Goal: Task Accomplishment & Management: Use online tool/utility

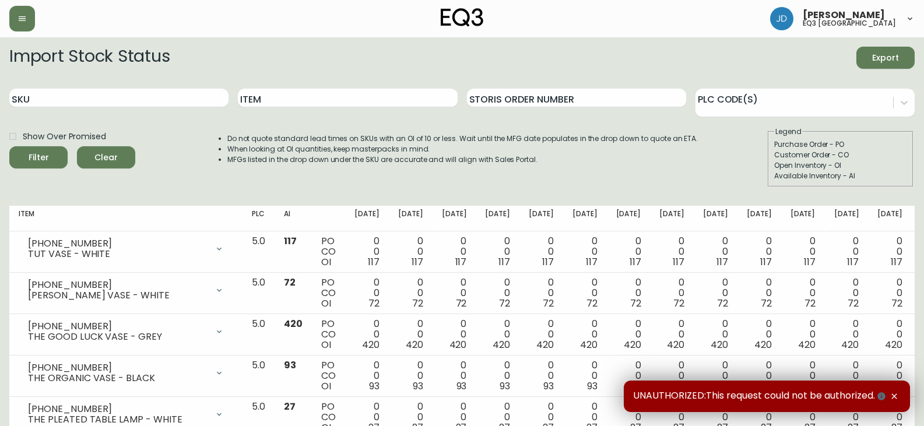
drag, startPoint x: 66, startPoint y: 86, endPoint x: 49, endPoint y: 87, distance: 17.5
click at [48, 86] on div "SKU" at bounding box center [118, 98] width 219 height 38
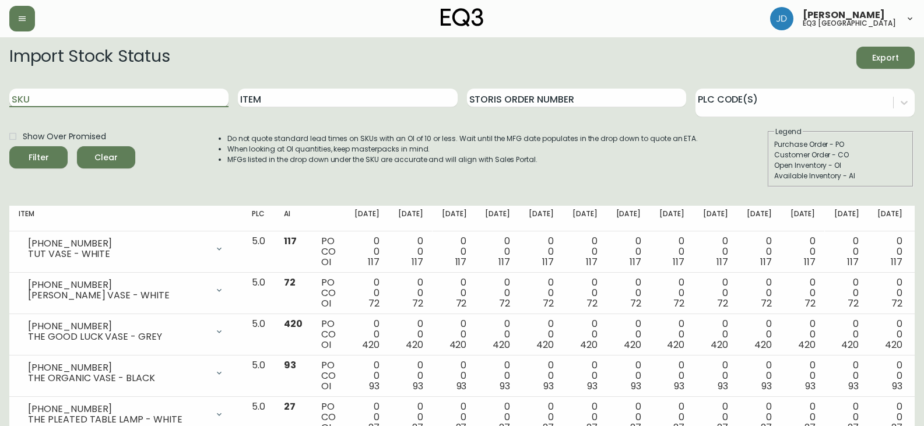
click at [52, 102] on input "SKU" at bounding box center [118, 98] width 219 height 19
paste input "[PHONE_NUMBER]"
click at [9, 146] on button "Filter" at bounding box center [38, 157] width 58 height 22
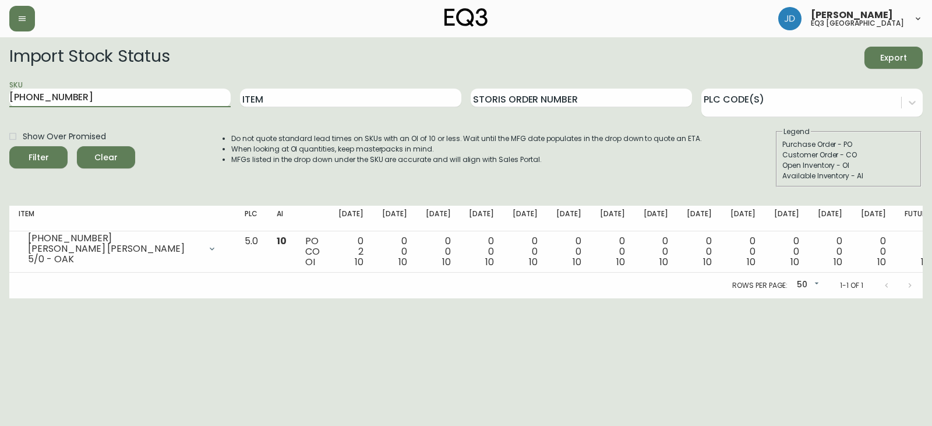
drag, startPoint x: 82, startPoint y: 96, endPoint x: 0, endPoint y: 72, distance: 85.6
click at [0, 72] on main "Import Stock Status Export SKU [PHONE_NUMBER] Item Storis Order Number PLC Code…" at bounding box center [466, 167] width 932 height 261
paste input "25"
click at [9, 146] on button "Filter" at bounding box center [38, 157] width 58 height 22
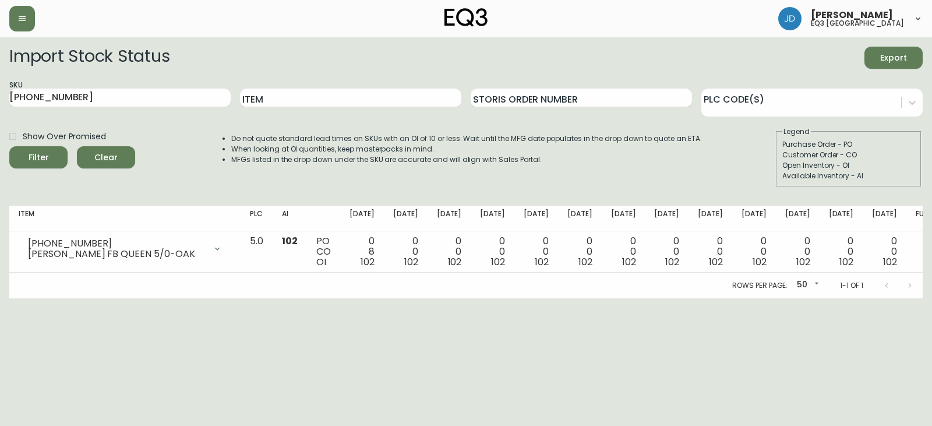
click at [17, 121] on form "Import Stock Status Export SKU [PHONE_NUMBER] Item Storis Order Number PLC Code…" at bounding box center [466, 117] width 914 height 140
drag, startPoint x: 76, startPoint y: 98, endPoint x: 0, endPoint y: 73, distance: 80.3
click at [0, 73] on main "Import Stock Status Export SKU [PHONE_NUMBER] Item Storis Order Number PLC Code…" at bounding box center [466, 167] width 932 height 261
paste input "0"
click at [89, 92] on input "[PHONE_NUMBER]" at bounding box center [119, 98] width 221 height 19
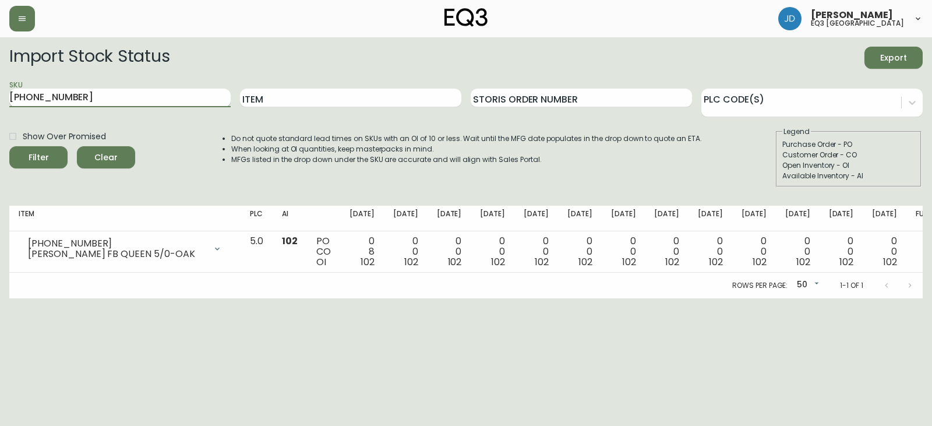
click at [9, 146] on button "Filter" at bounding box center [38, 157] width 58 height 22
click at [38, 111] on div "SKU [PHONE_NUMBER]" at bounding box center [119, 98] width 221 height 38
drag, startPoint x: 61, startPoint y: 94, endPoint x: 2, endPoint y: 68, distance: 65.0
click at [0, 68] on main "Import Stock Status Export SKU [PHONE_NUMBER] Item Storis Order Number PLC Code…" at bounding box center [466, 167] width 932 height 261
paste input "[PHONE_NUMBER]"
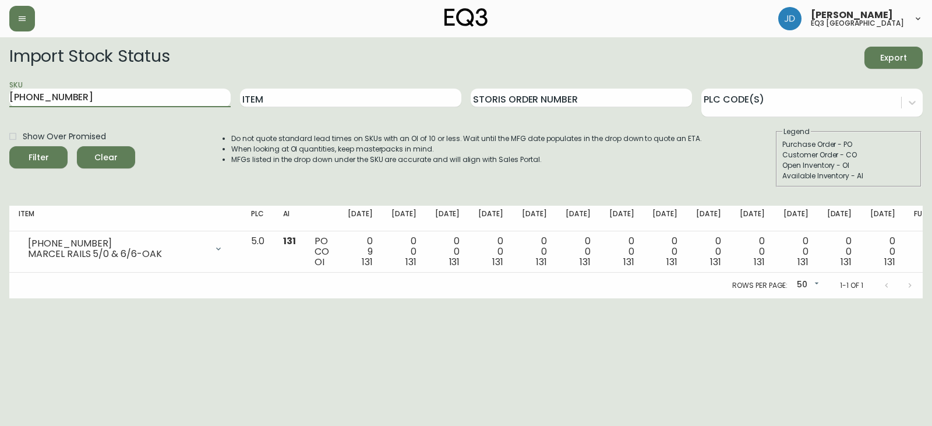
type input "[PHONE_NUMBER]"
click at [9, 146] on button "Filter" at bounding box center [38, 157] width 58 height 22
drag, startPoint x: 0, startPoint y: 54, endPoint x: 46, endPoint y: 60, distance: 46.4
click at [3, 53] on main "Import Stock Status Export SKU [PHONE_NUMBER] Item Storis Order Number PLC Code…" at bounding box center [466, 167] width 932 height 261
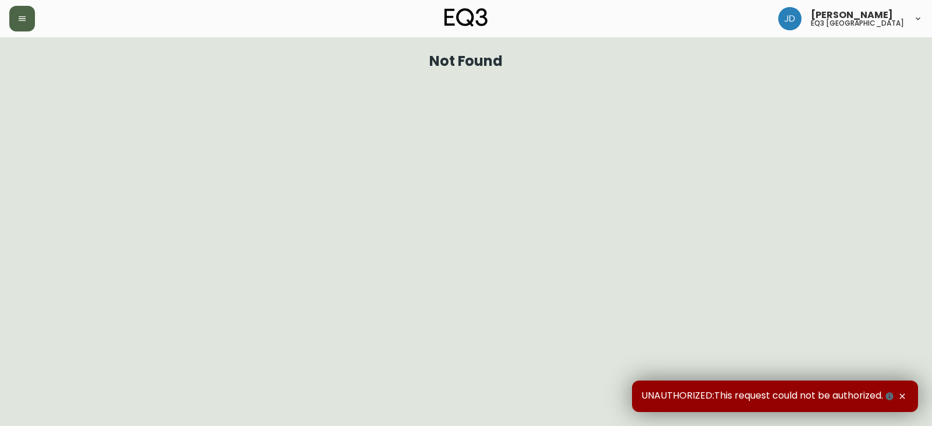
click at [24, 23] on icon "button" at bounding box center [21, 18] width 9 height 9
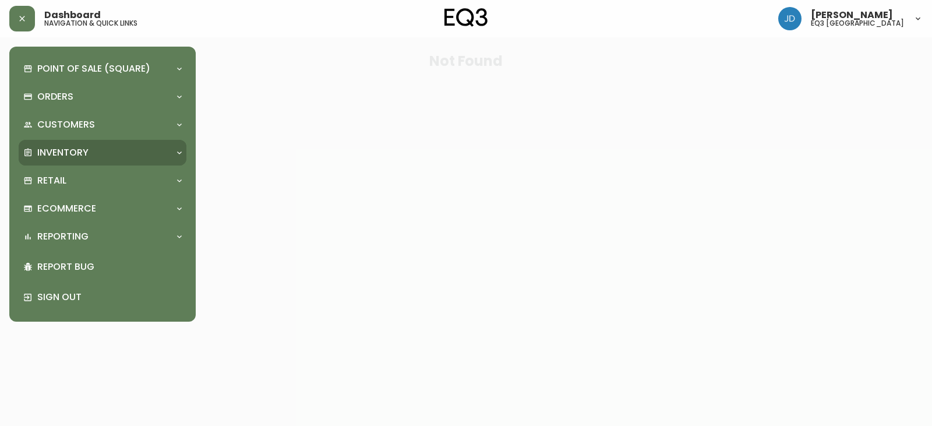
click at [73, 150] on p "Inventory" at bounding box center [62, 152] width 51 height 13
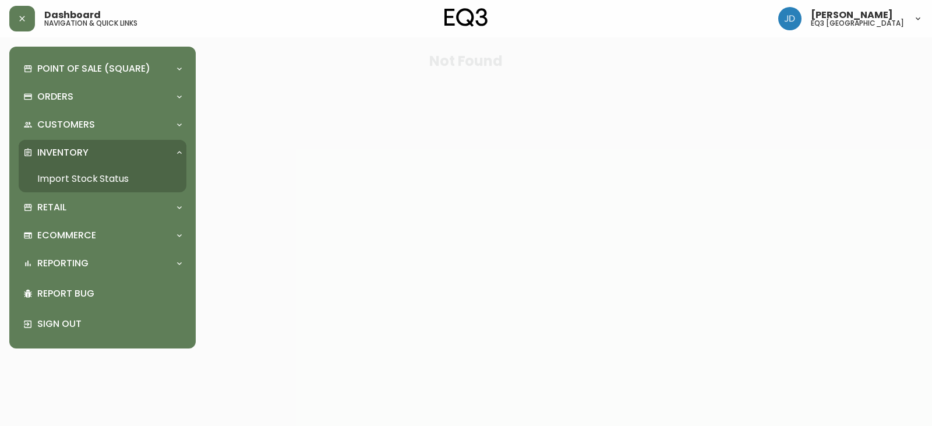
click at [93, 176] on link "Import Stock Status" at bounding box center [103, 178] width 168 height 27
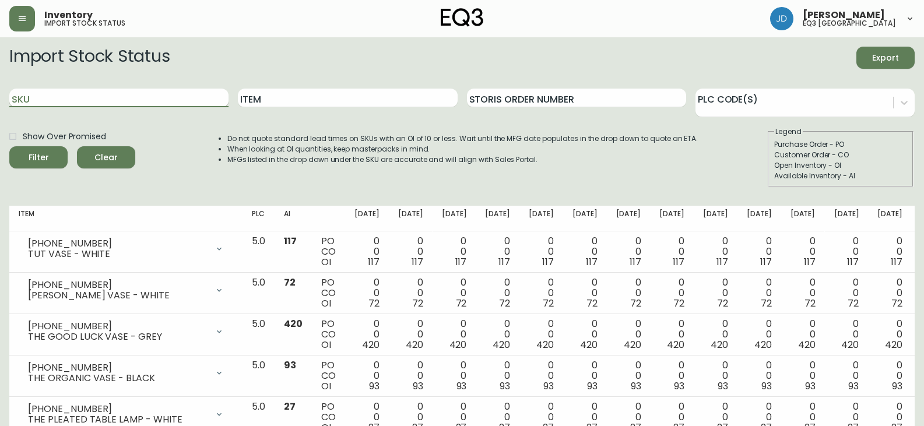
click at [118, 97] on input "SKU" at bounding box center [118, 98] width 219 height 19
paste input "7020-618-16"
type input "7020-618-16"
click at [9, 146] on button "Filter" at bounding box center [38, 157] width 58 height 22
